Goal: Use online tool/utility: Utilize a website feature to perform a specific function

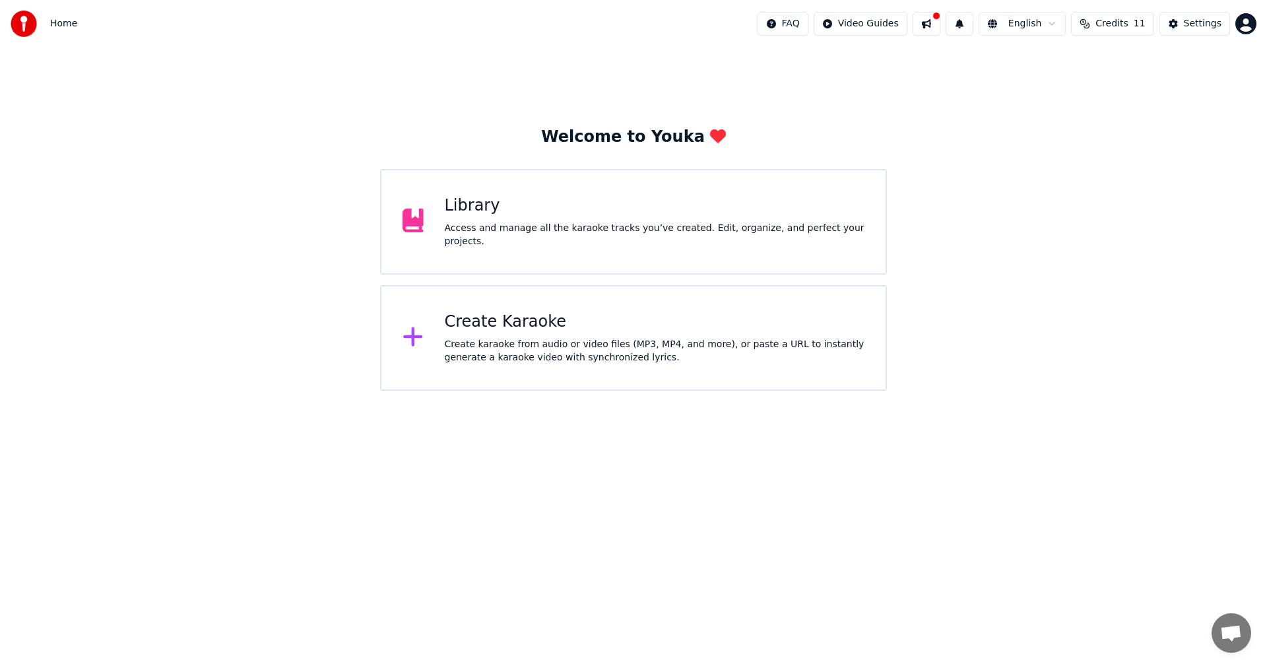
click at [617, 333] on div "Create Karaoke Create karaoke from audio or video files (MP3, MP4, and more), o…" at bounding box center [655, 337] width 420 height 53
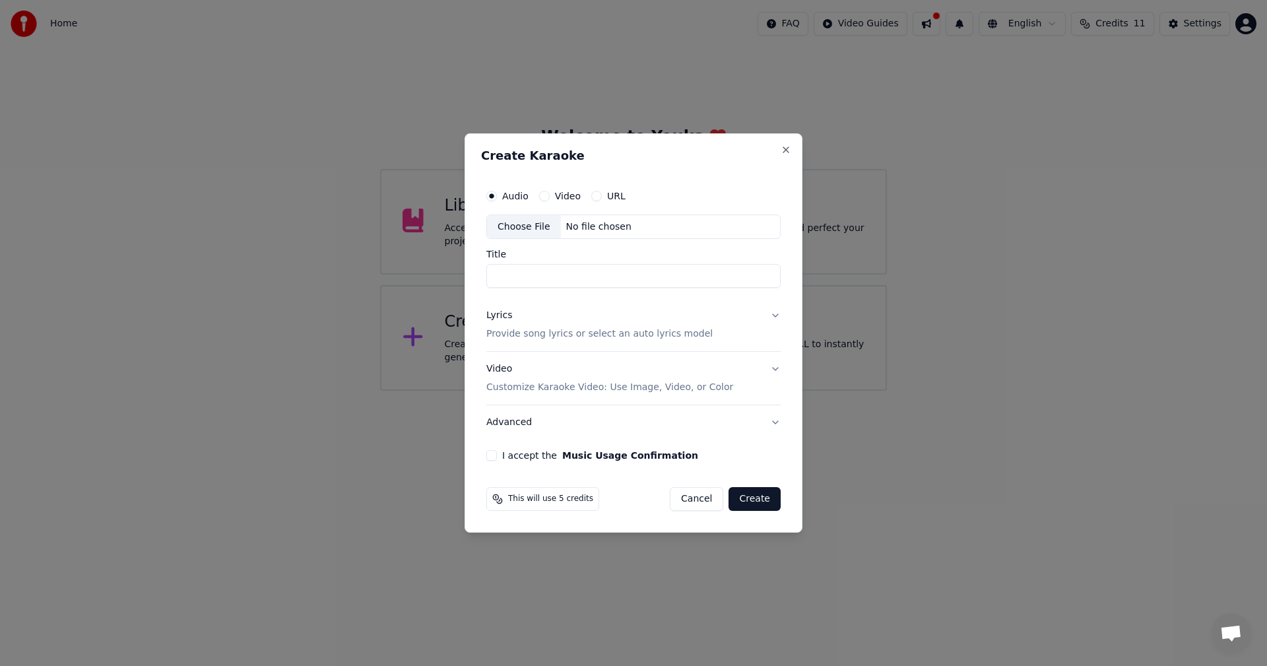
click at [526, 234] on div "Choose File" at bounding box center [524, 227] width 74 height 24
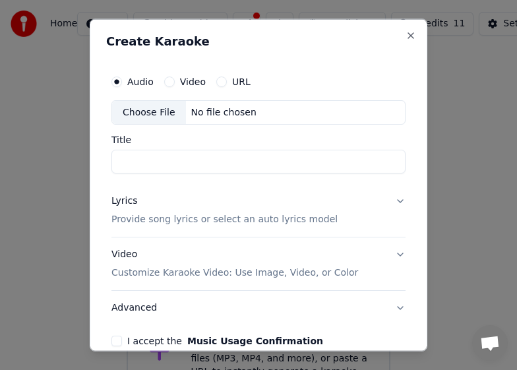
click at [217, 181] on div "Audio Video URL Choose File No file chosen Title Lyrics Provide song lyrics or …" at bounding box center [258, 207] width 305 height 289
click at [143, 109] on div "Choose File" at bounding box center [149, 112] width 74 height 24
type input "**********"
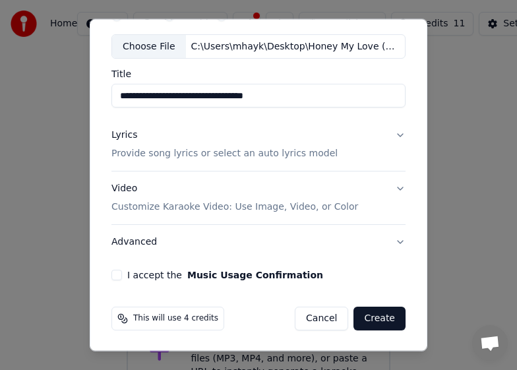
scroll to position [67, 0]
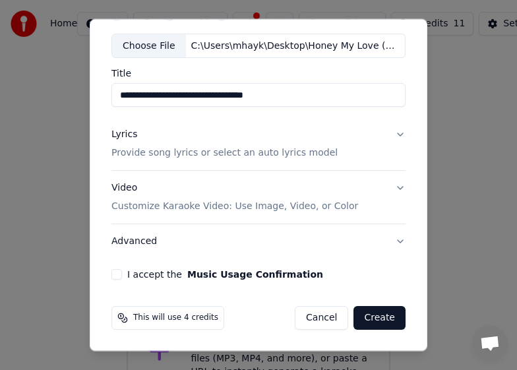
click at [162, 156] on p "Provide song lyrics or select an auto lyrics model" at bounding box center [225, 153] width 226 height 13
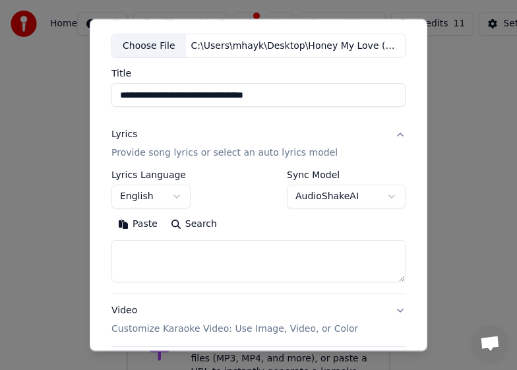
click at [206, 267] on textarea at bounding box center [259, 261] width 294 height 42
paste textarea "**********"
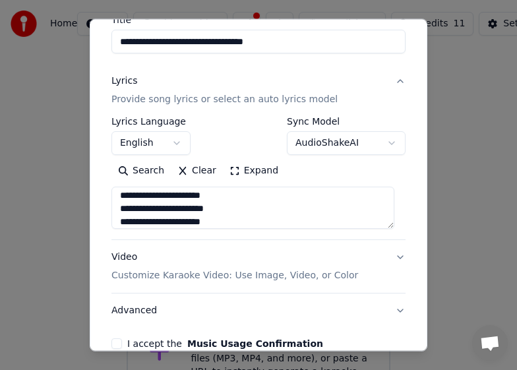
scroll to position [189, 0]
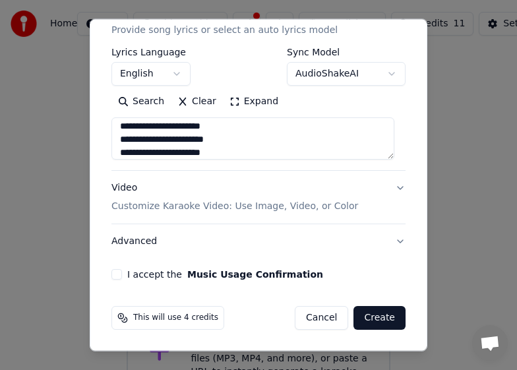
type textarea "**********"
click at [150, 212] on p "Customize Karaoke Video: Use Image, Video, or Color" at bounding box center [235, 206] width 247 height 13
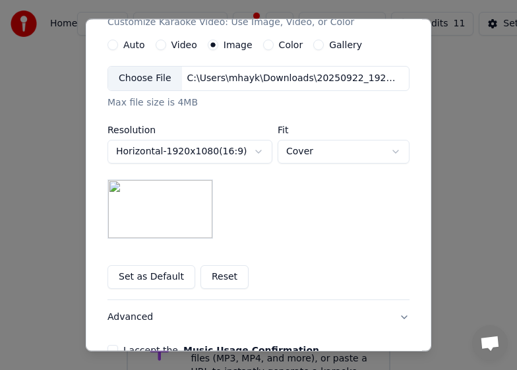
scroll to position [255, 0]
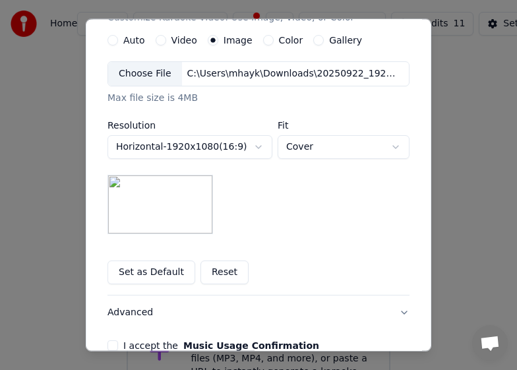
click at [153, 79] on div "Choose File" at bounding box center [145, 74] width 74 height 24
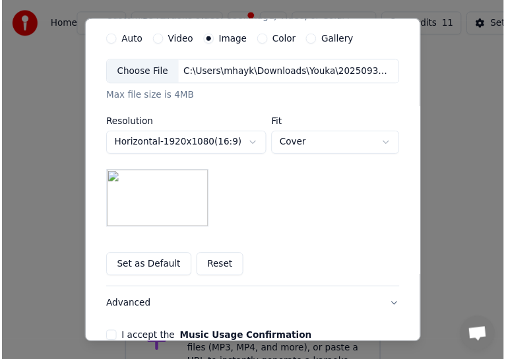
scroll to position [327, 0]
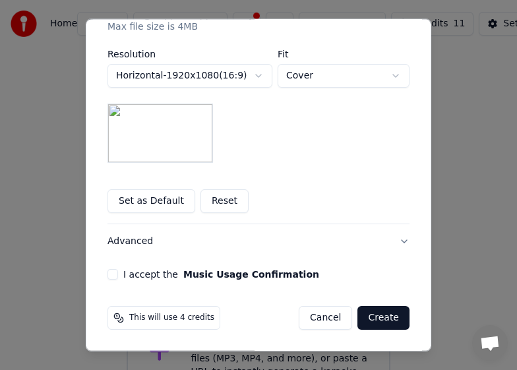
click at [108, 272] on button "I accept the Music Usage Confirmation" at bounding box center [113, 274] width 11 height 11
click at [381, 320] on button "Create" at bounding box center [384, 318] width 52 height 24
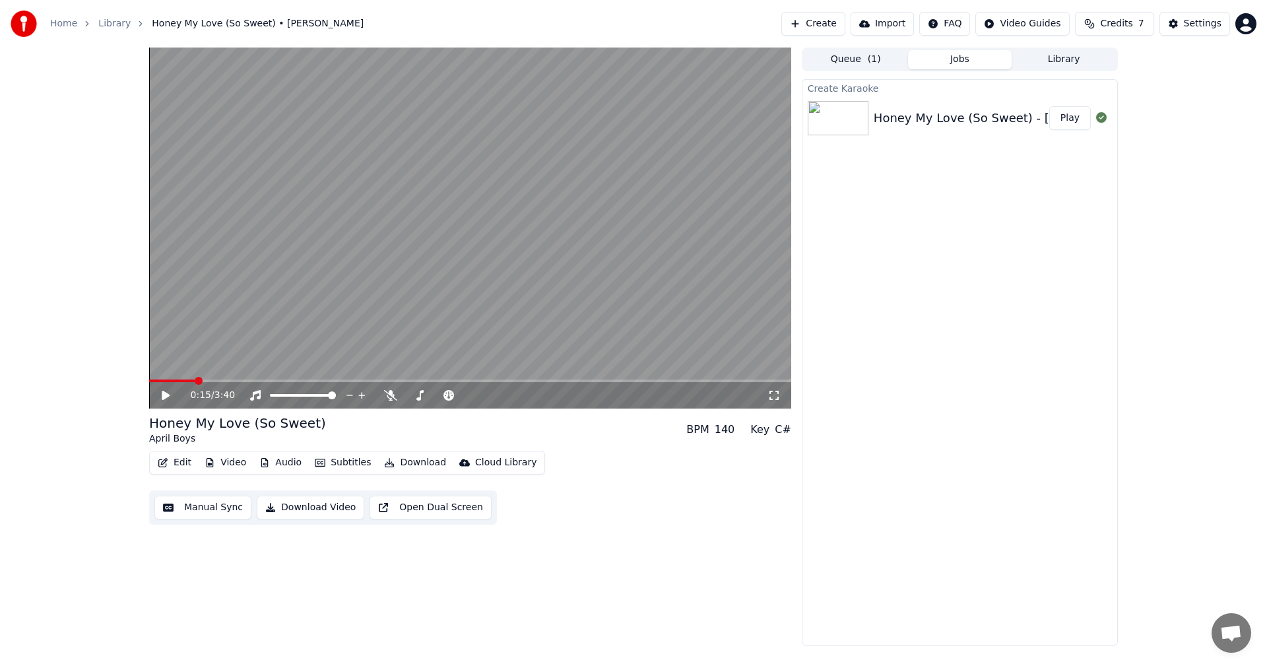
click at [164, 399] on icon at bounding box center [166, 395] width 8 height 9
click at [337, 460] on button "Subtitles" at bounding box center [343, 462] width 67 height 18
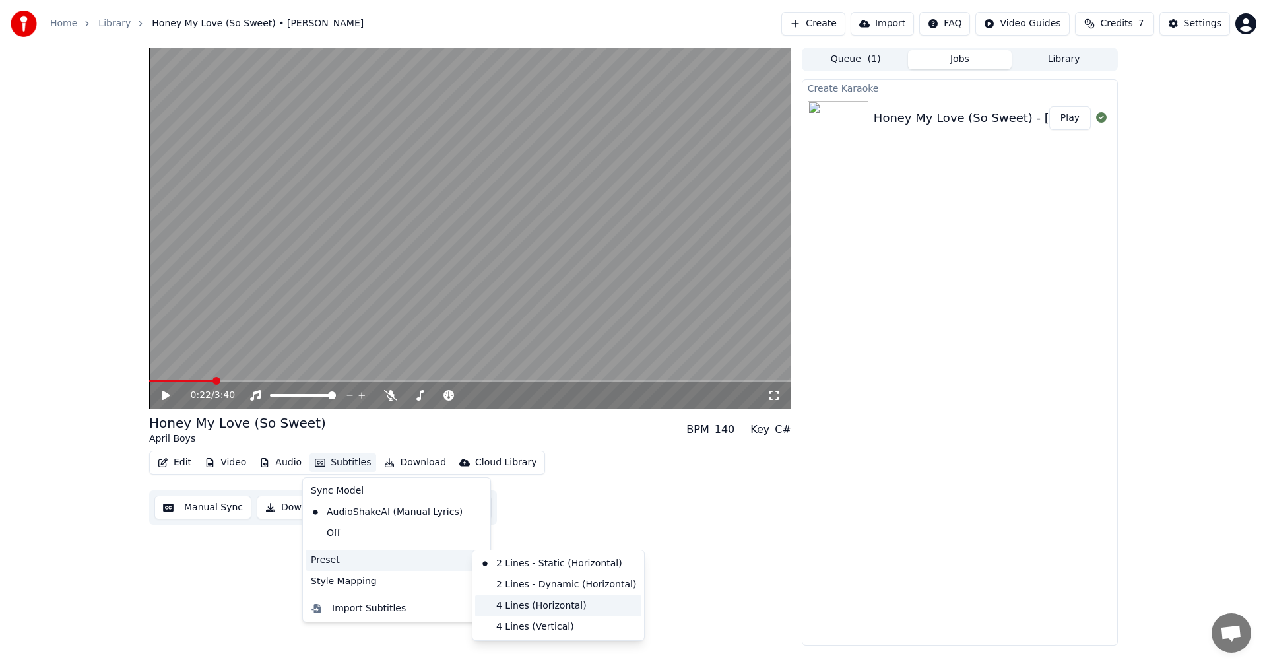
click at [526, 604] on div "4 Lines (Horizontal)" at bounding box center [558, 605] width 166 height 21
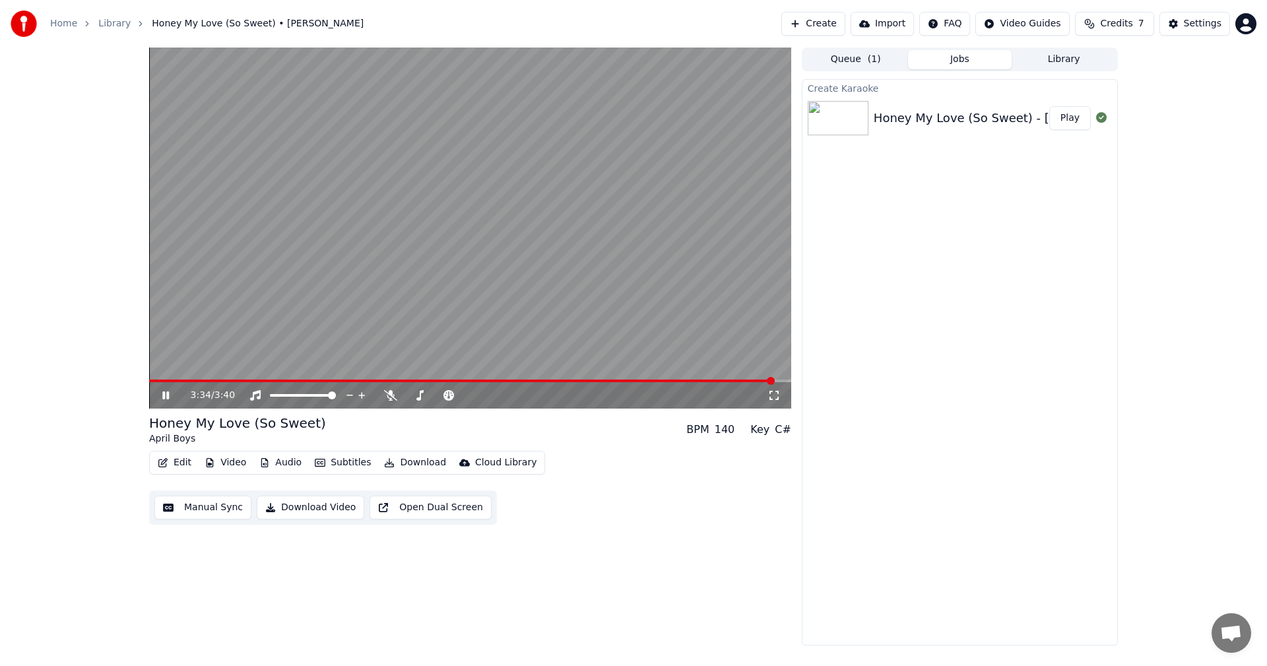
click at [309, 506] on button "Download Video" at bounding box center [311, 508] width 108 height 24
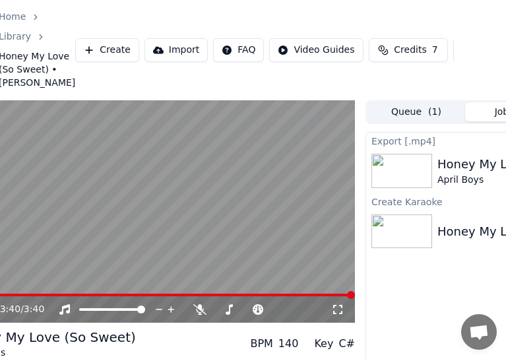
scroll to position [0, 208]
